Goal: Information Seeking & Learning: Compare options

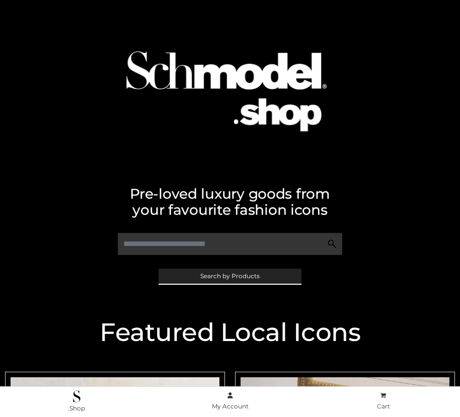
click at [230, 276] on span "Search by Products" at bounding box center [229, 276] width 59 height 6
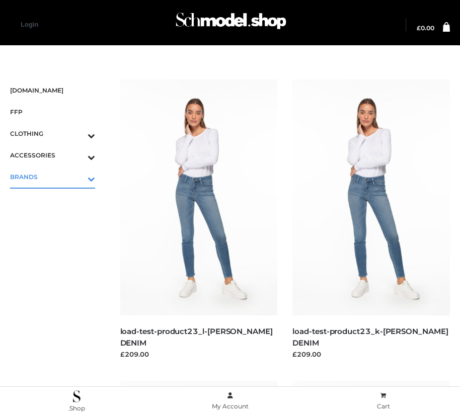
click at [77, 177] on icon "Toggle Submenu" at bounding box center [38, 179] width 113 height 12
click at [57, 198] on span "OPP SWIMWEAR" at bounding box center [57, 199] width 75 height 12
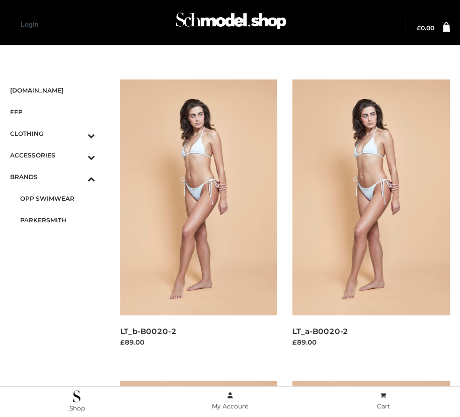
scroll to position [12, 0]
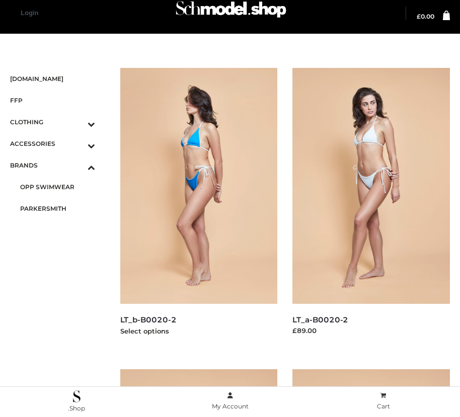
click at [198, 208] on img at bounding box center [199, 186] width 158 height 236
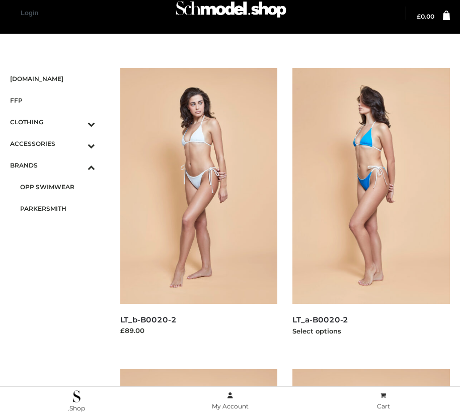
click at [371, 208] on img at bounding box center [371, 186] width 158 height 236
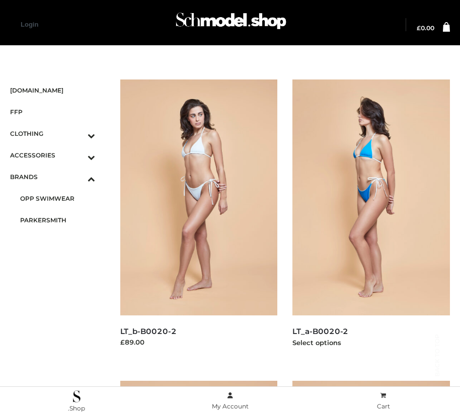
scroll to position [916, 0]
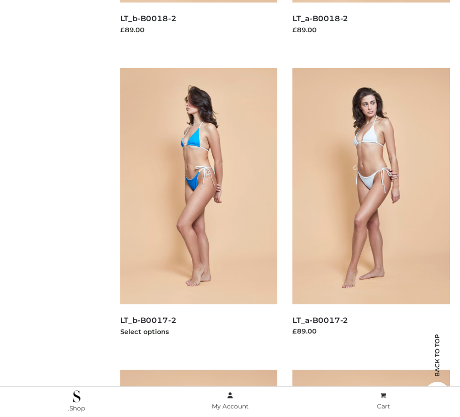
click at [198, 208] on img at bounding box center [199, 186] width 158 height 236
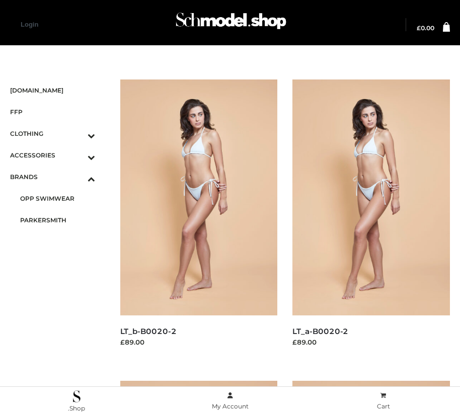
scroll to position [313, 0]
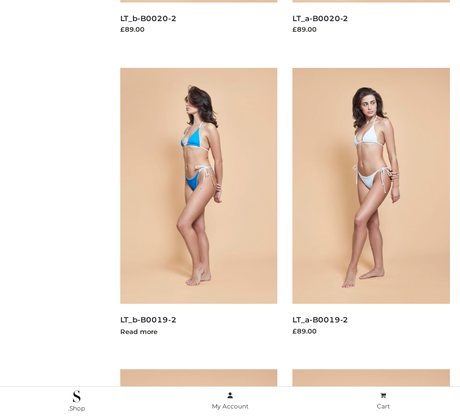
click at [198, 208] on img at bounding box center [199, 186] width 158 height 236
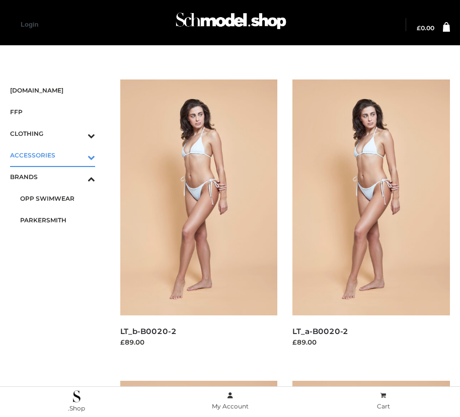
click at [77, 155] on icon "Toggle Submenu" at bounding box center [38, 158] width 113 height 12
click at [57, 177] on span "BAGS" at bounding box center [57, 177] width 75 height 12
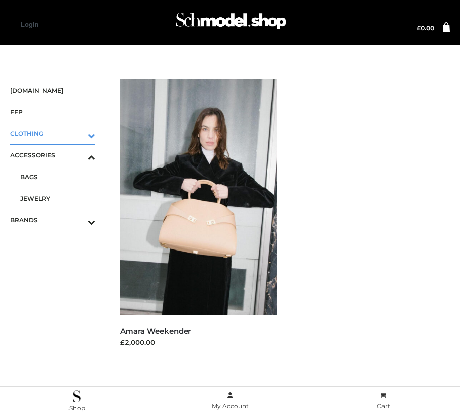
click at [77, 133] on icon "Toggle Submenu" at bounding box center [38, 136] width 113 height 12
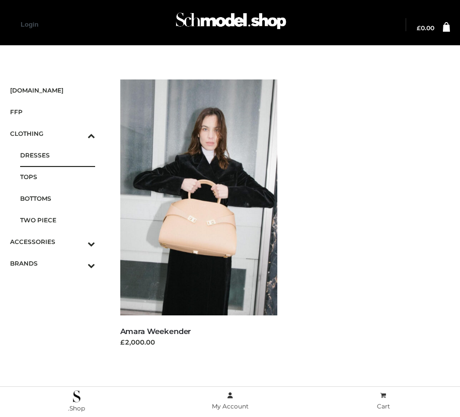
click at [57, 155] on span "DRESSES" at bounding box center [57, 156] width 75 height 12
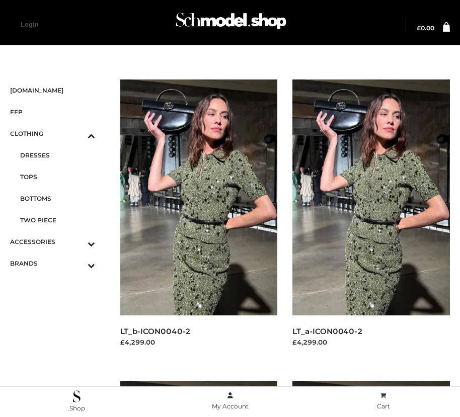
scroll to position [1520, 0]
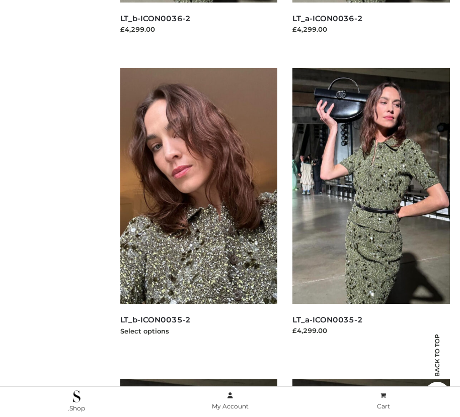
click at [198, 208] on img at bounding box center [199, 186] width 158 height 236
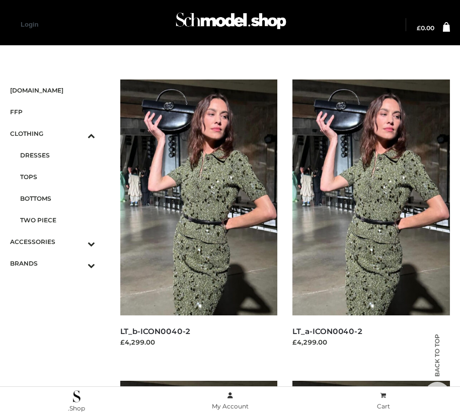
scroll to position [615, 0]
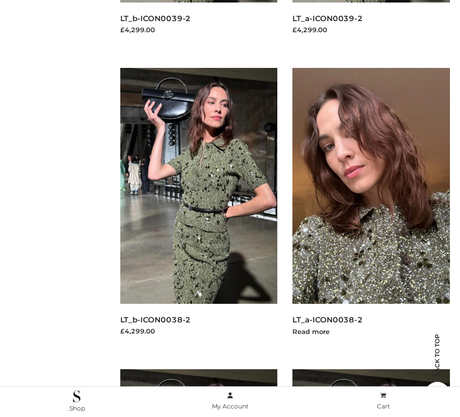
click at [371, 208] on img at bounding box center [371, 186] width 158 height 236
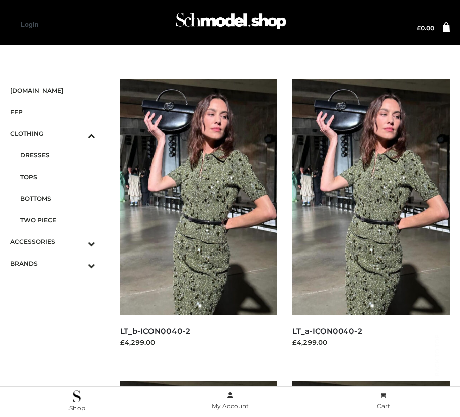
scroll to position [1218, 0]
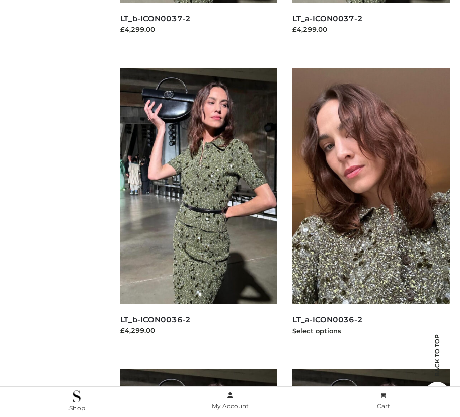
click at [371, 208] on img at bounding box center [371, 186] width 158 height 236
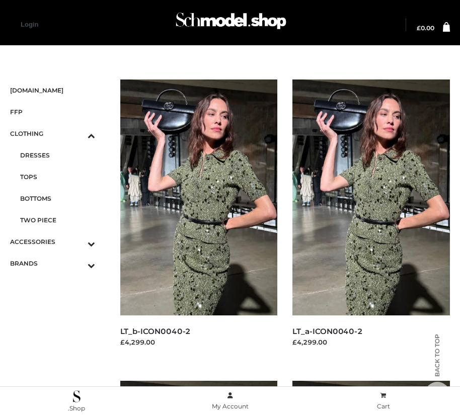
scroll to position [313, 0]
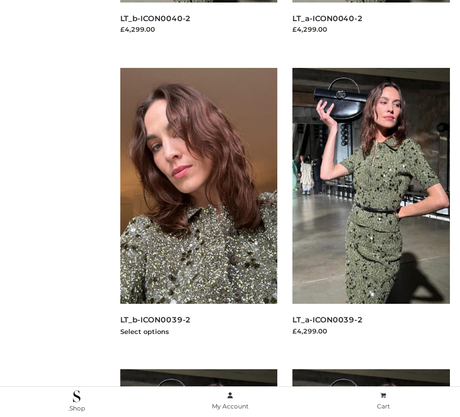
click at [198, 208] on img at bounding box center [199, 186] width 158 height 236
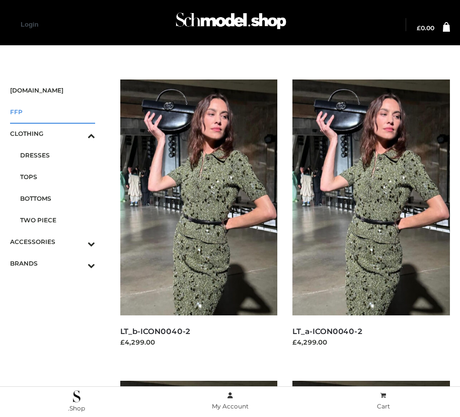
click at [52, 112] on span "FFP" at bounding box center [52, 112] width 85 height 12
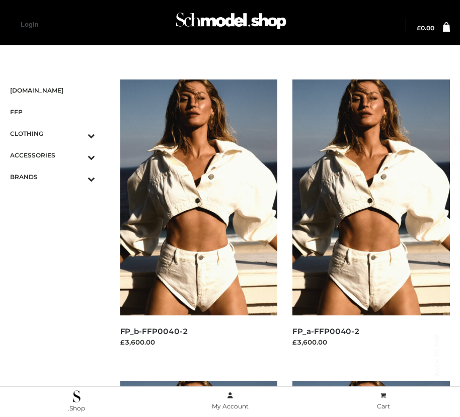
scroll to position [1520, 0]
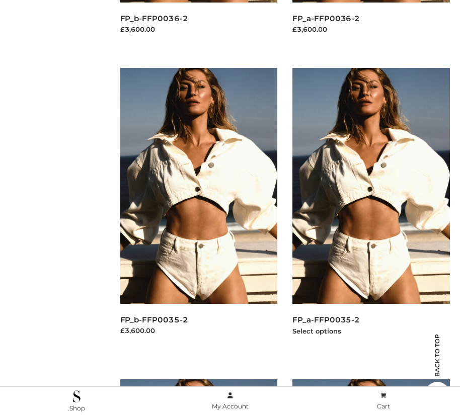
click at [371, 208] on img at bounding box center [371, 186] width 158 height 236
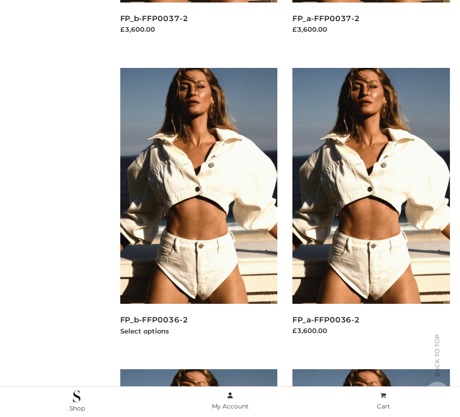
click at [198, 208] on img at bounding box center [199, 186] width 158 height 236
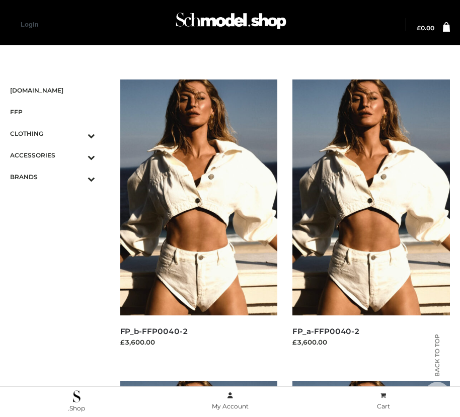
scroll to position [1520, 0]
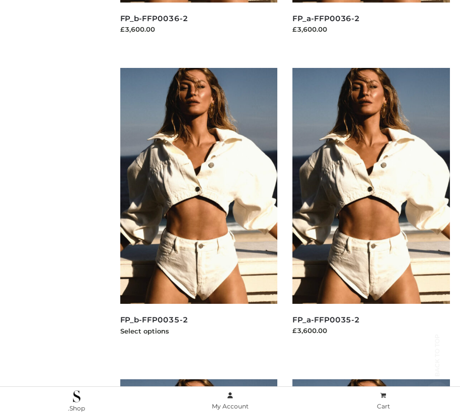
click at [198, 208] on img at bounding box center [199, 186] width 158 height 236
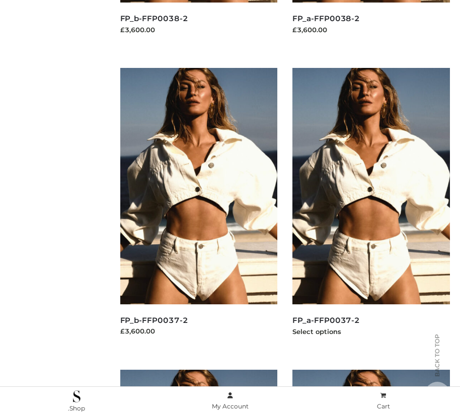
click at [371, 208] on img at bounding box center [371, 186] width 158 height 236
